Goal: Transaction & Acquisition: Purchase product/service

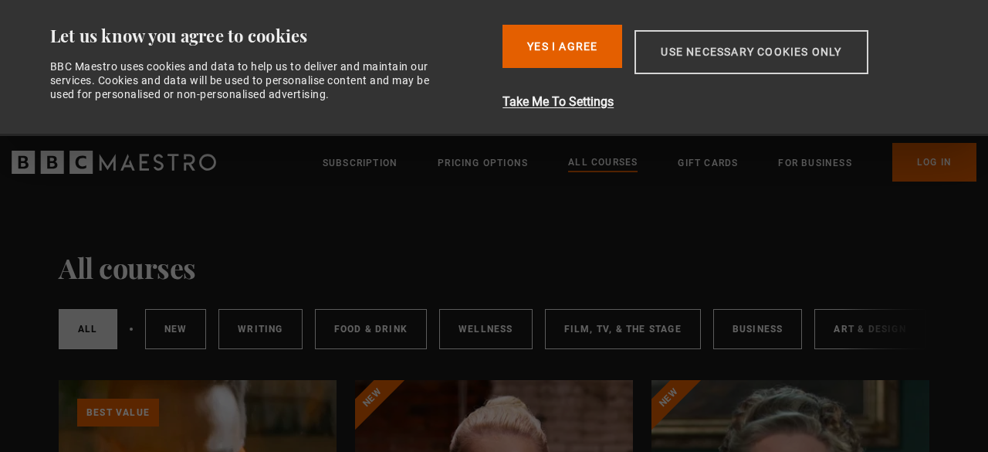
click at [685, 61] on button "Use necessary cookies only" at bounding box center [750, 52] width 233 height 44
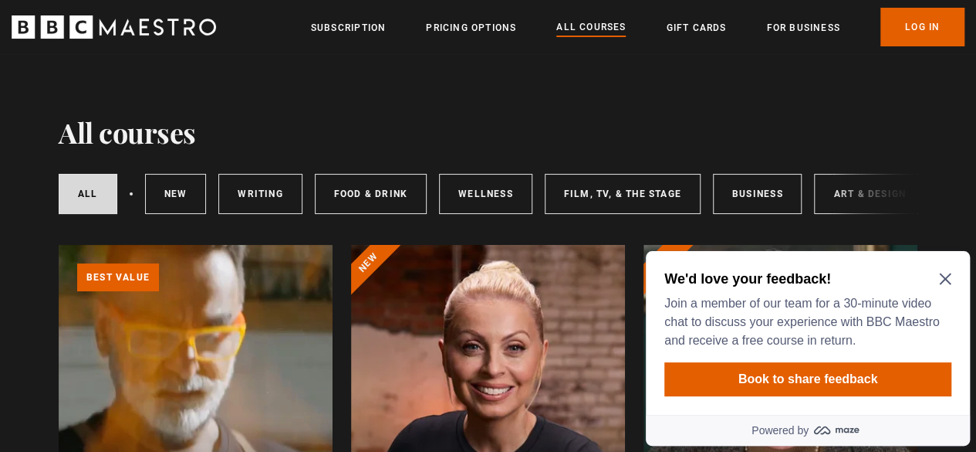
click at [947, 276] on icon "Close Maze Prompt" at bounding box center [945, 279] width 12 height 12
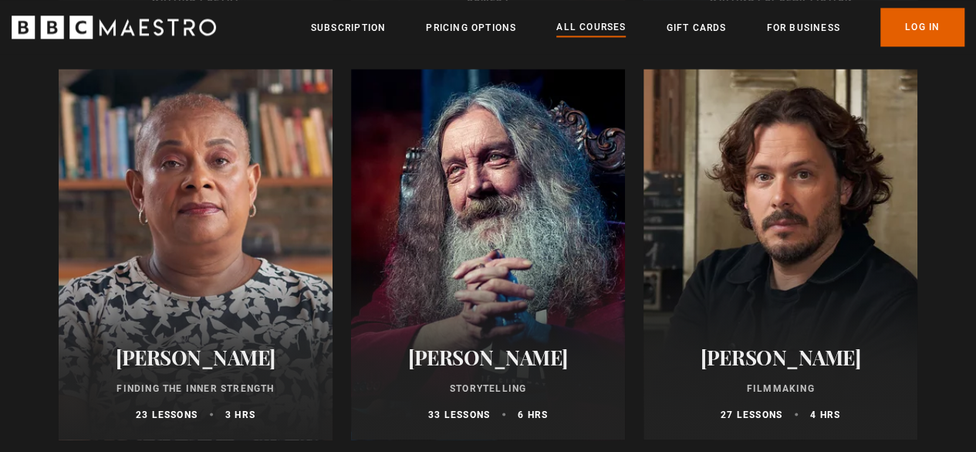
scroll to position [4091, 0]
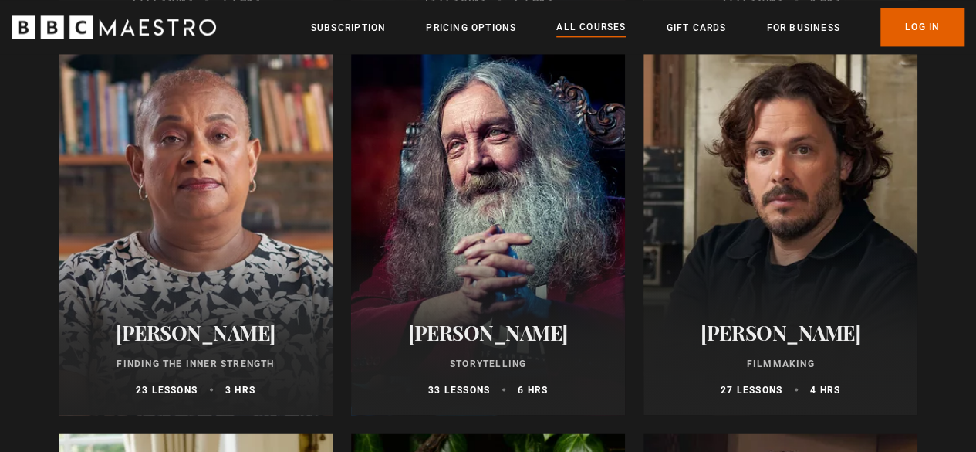
click at [503, 186] on div at bounding box center [488, 229] width 274 height 371
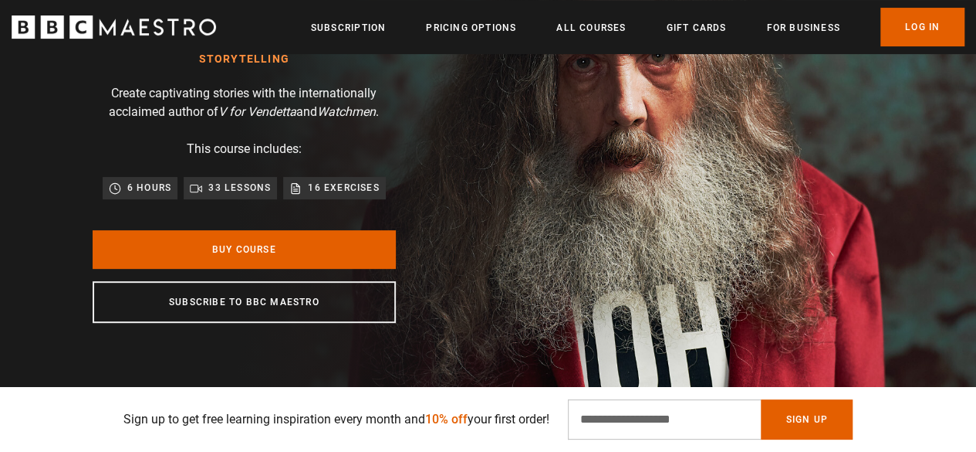
scroll to position [154, 0]
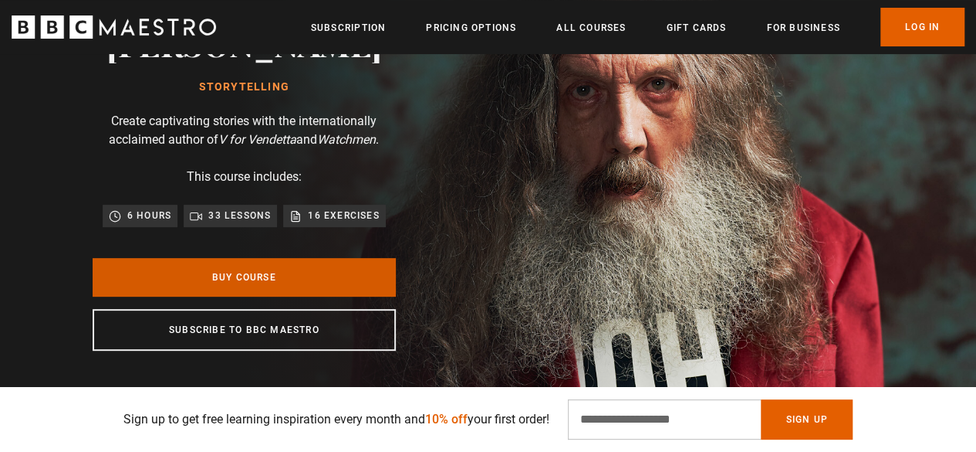
click at [250, 278] on link "Buy Course" at bounding box center [244, 277] width 303 height 39
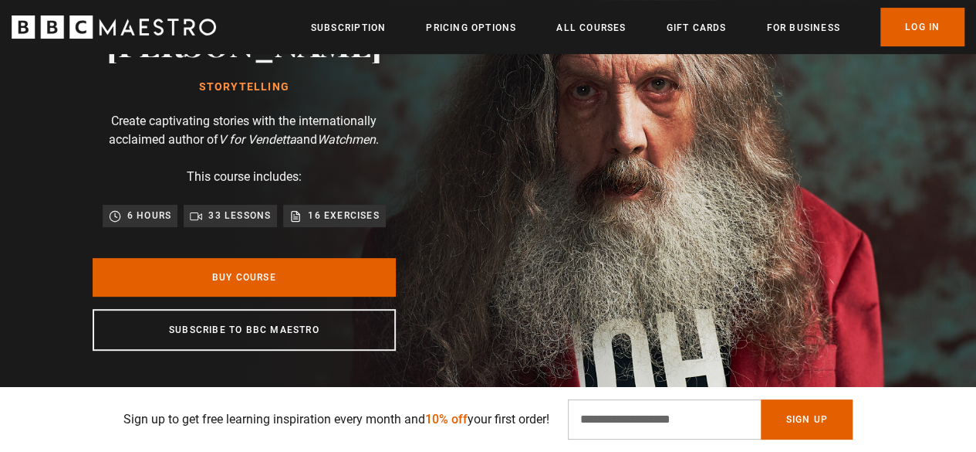
scroll to position [0, 784]
click at [460, 22] on link "Pricing Options" at bounding box center [471, 27] width 90 height 15
